Goal: Find specific page/section: Find specific page/section

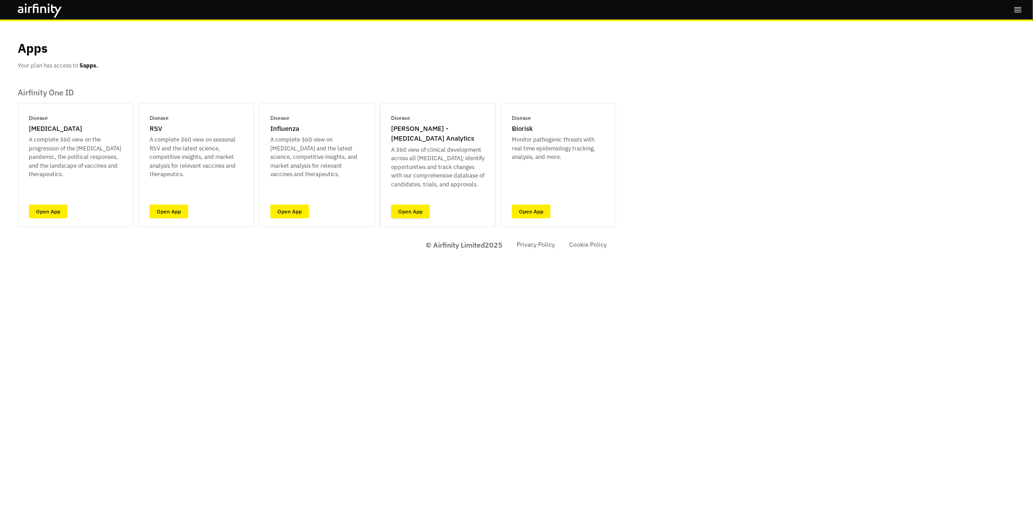
click at [413, 212] on link "Open App" at bounding box center [410, 212] width 39 height 14
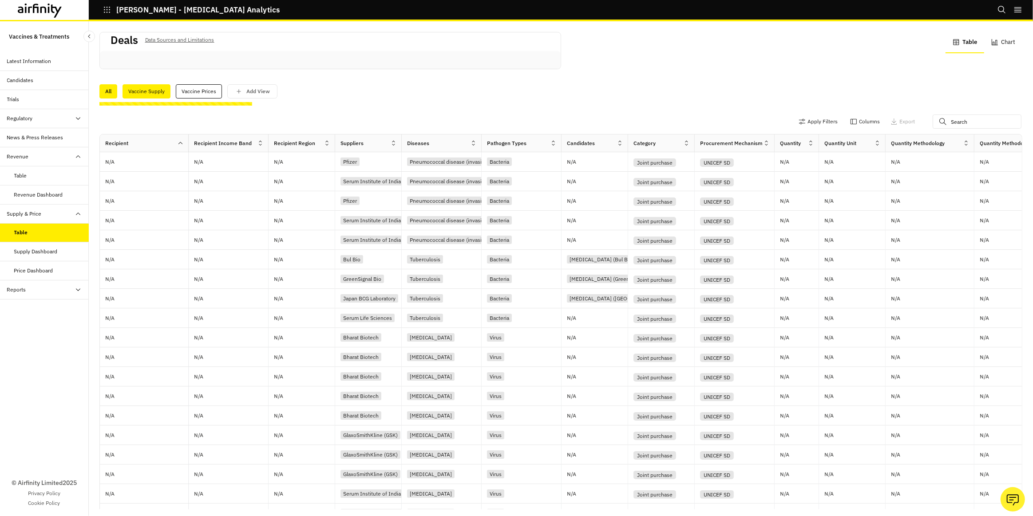
click at [146, 91] on div "Vaccine Supply" at bounding box center [146, 91] width 48 height 14
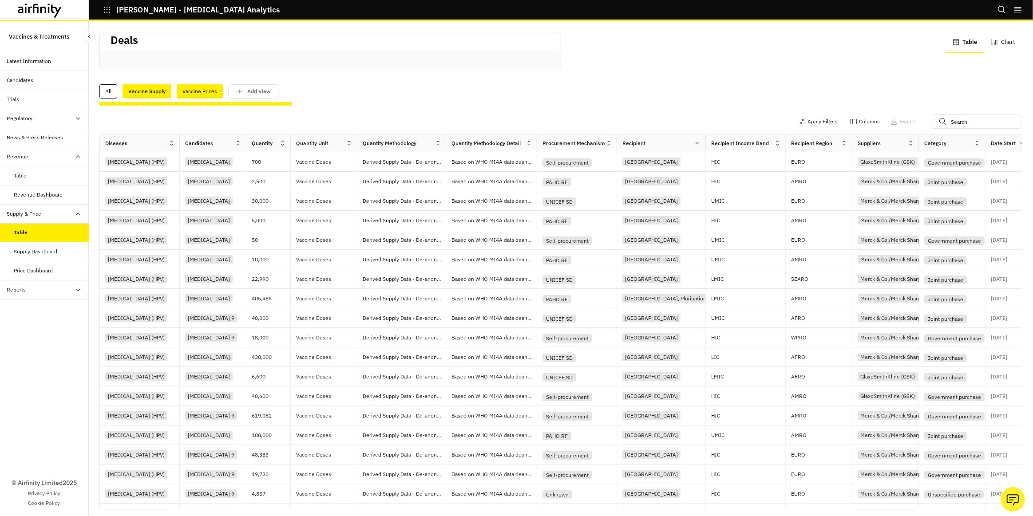
click at [196, 91] on div "Vaccine Prices" at bounding box center [200, 91] width 46 height 14
